Goal: Transaction & Acquisition: Purchase product/service

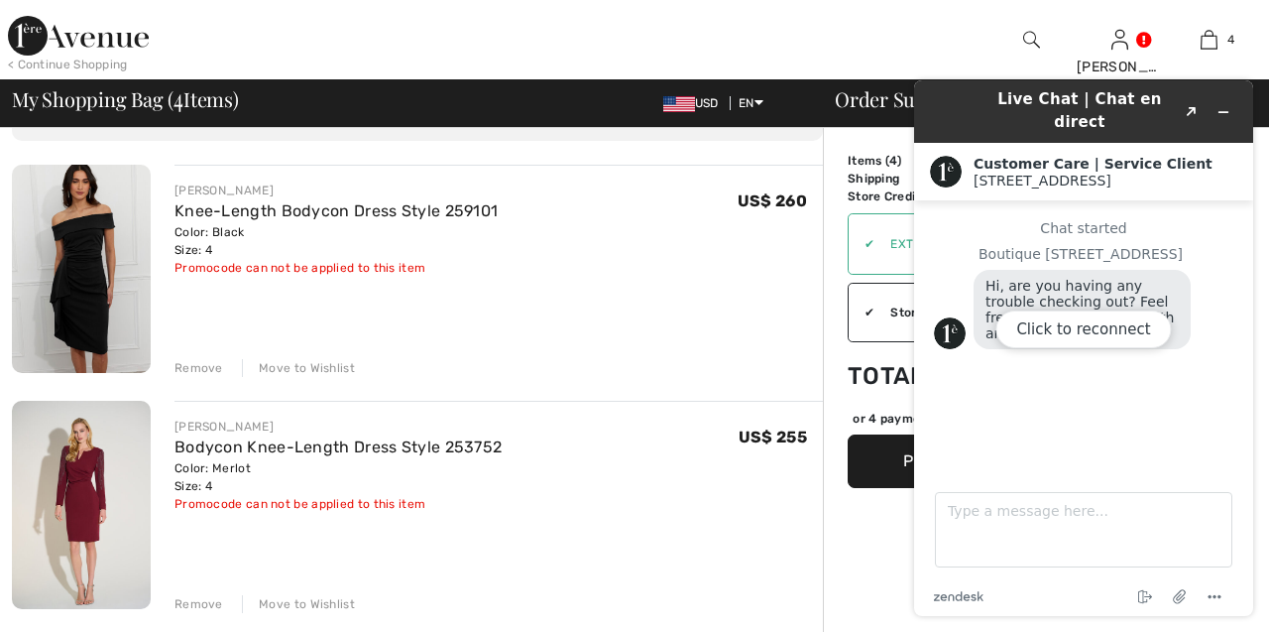
click at [188, 374] on div "Remove" at bounding box center [199, 368] width 49 height 18
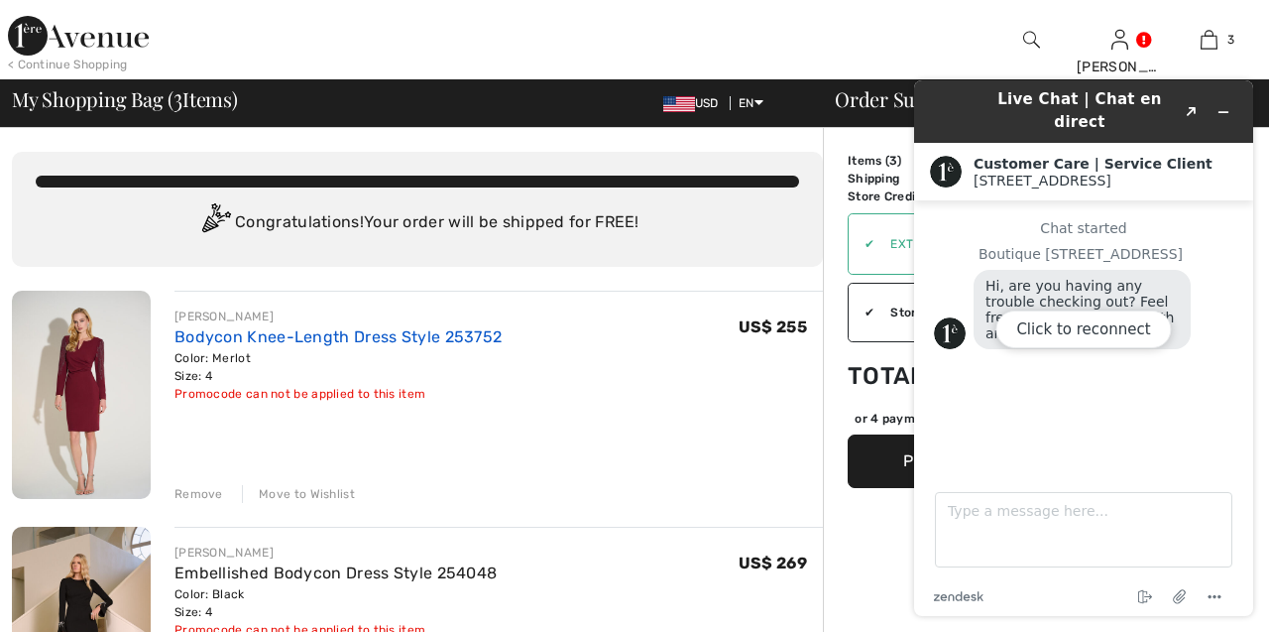
click at [306, 339] on link "Bodycon Knee-Length Dress Style 253752" at bounding box center [338, 336] width 327 height 19
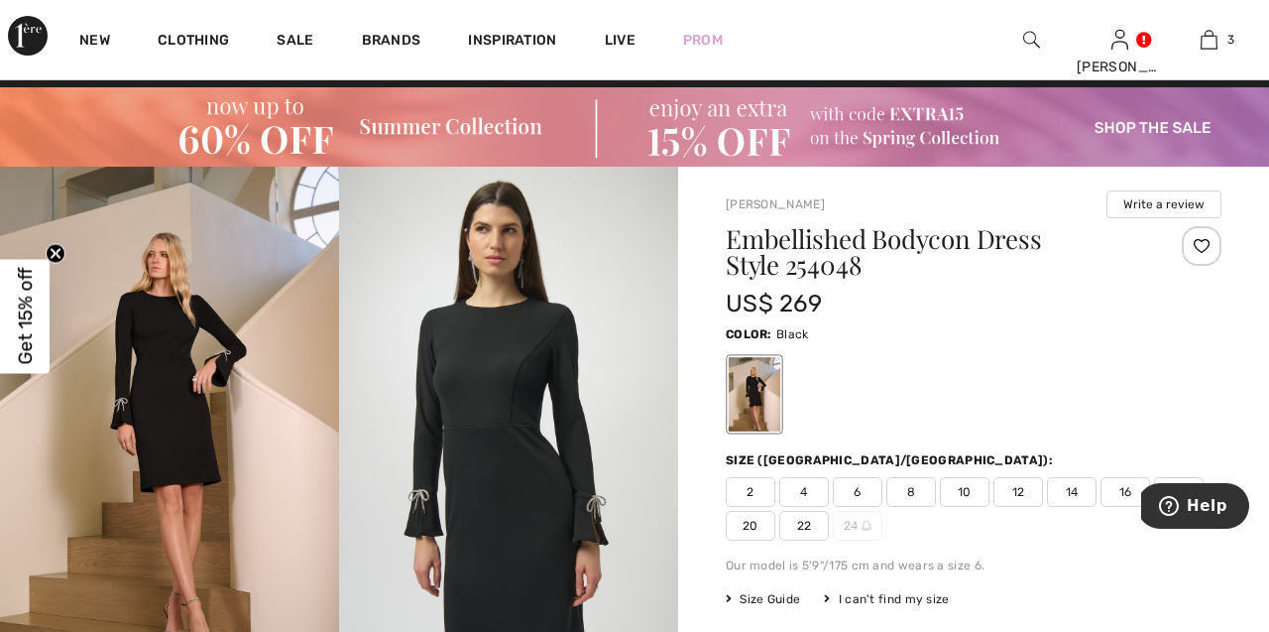
scroll to position [27, 0]
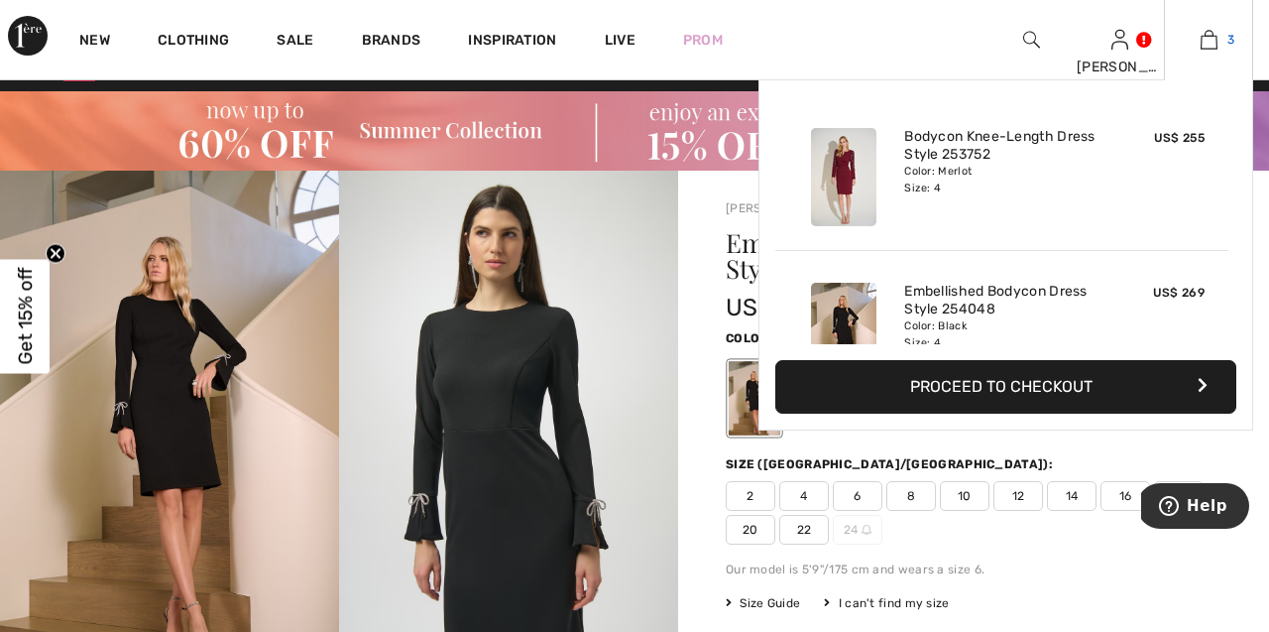
click at [1214, 32] on img at bounding box center [1209, 40] width 17 height 24
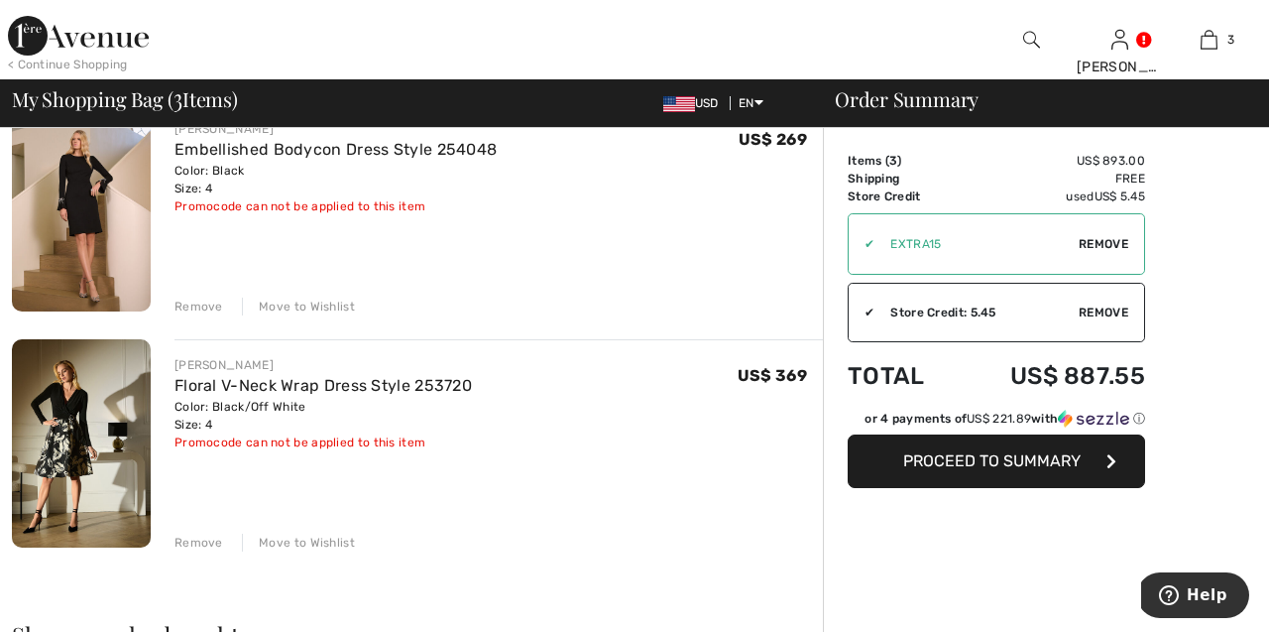
scroll to position [421, 0]
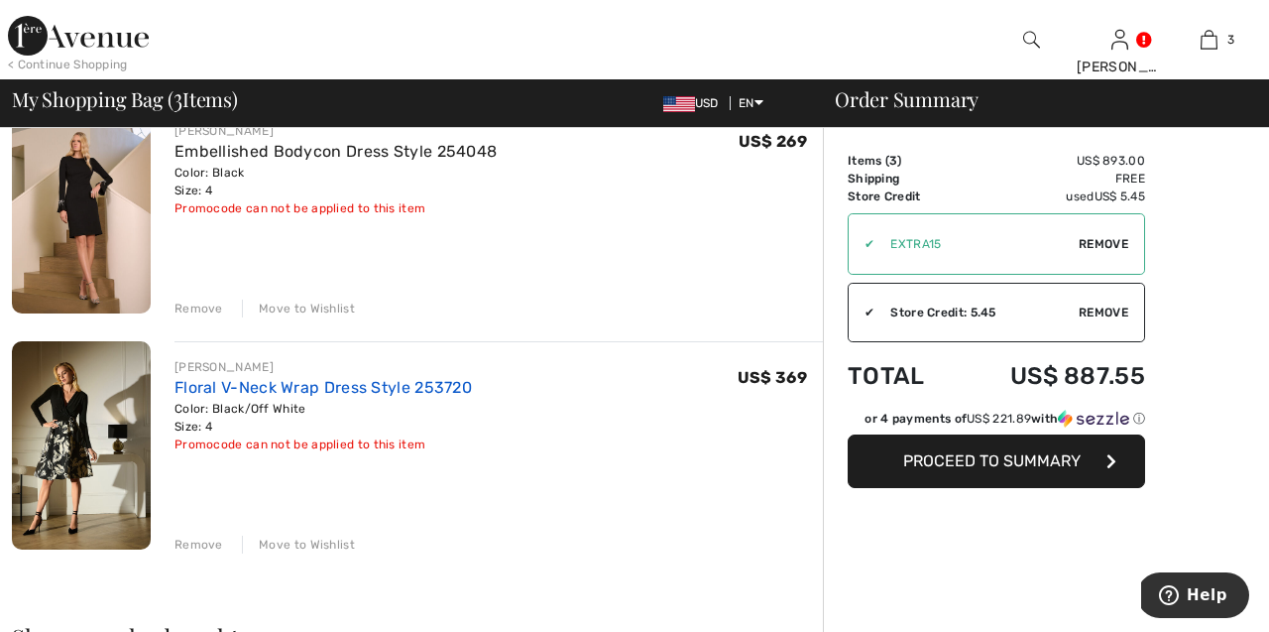
click at [432, 397] on link "Floral V-Neck Wrap Dress Style 253720" at bounding box center [324, 387] width 298 height 19
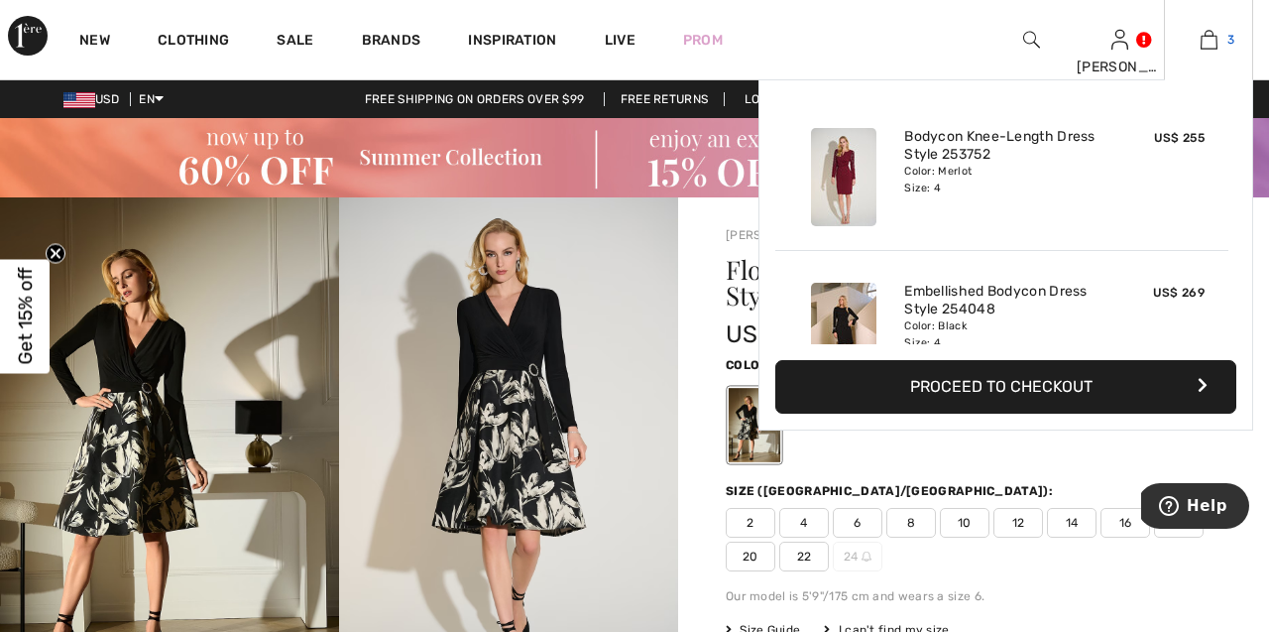
click at [1212, 37] on img at bounding box center [1209, 40] width 17 height 24
